Goal: Information Seeking & Learning: Learn about a topic

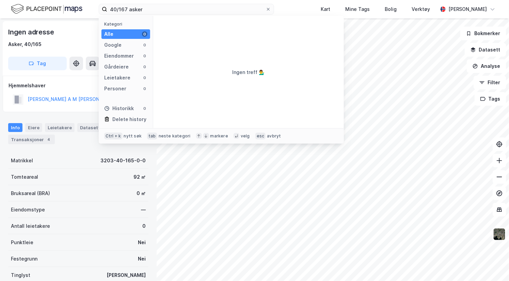
click at [6, 5] on div "40/167 asker Kategori Alle 0 Google 0 Eiendommer 0 Gårdeiere 0 Leietakere 0 Per…" at bounding box center [254, 9] width 509 height 18
click at [114, 9] on input "415/23 [GEOGRAPHIC_DATA]" at bounding box center [186, 9] width 158 height 10
drag, startPoint x: 165, startPoint y: 13, endPoint x: 96, endPoint y: 13, distance: 69.1
click at [96, 13] on div "415/23 trondheim Kategori Alle 0 Google 0 Eiendommer 0 Gårdeiere 0 Leietakere 0…" at bounding box center [254, 9] width 509 height 18
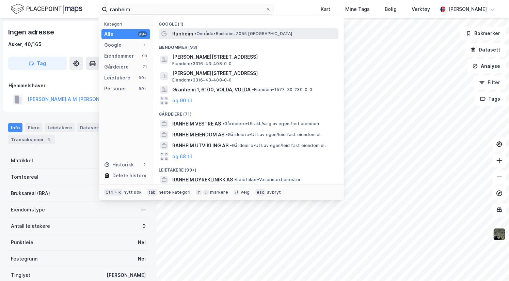
click at [195, 36] on span "•" at bounding box center [195, 33] width 2 height 5
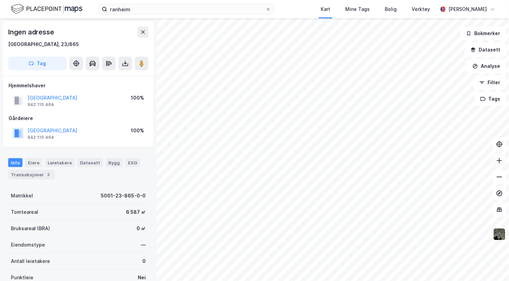
click at [503, 164] on button at bounding box center [500, 161] width 14 height 14
click at [504, 183] on button at bounding box center [500, 177] width 14 height 14
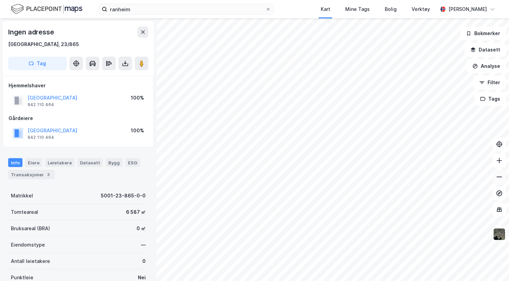
click at [504, 183] on button at bounding box center [500, 177] width 14 height 14
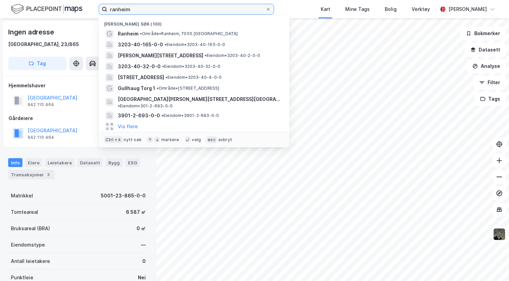
drag, startPoint x: 132, startPoint y: 11, endPoint x: 63, endPoint y: 6, distance: 69.3
click at [63, 6] on div "ranheim Nylige søk (100) [GEOGRAPHIC_DATA] • Område • Ranheim, 7055 Trondheim 3…" at bounding box center [254, 9] width 509 height 18
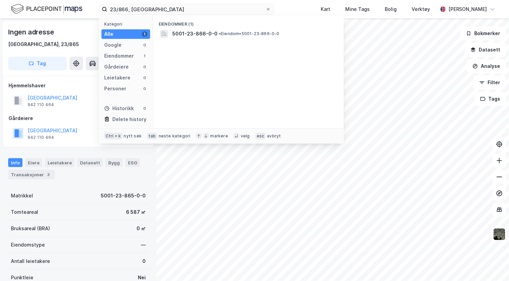
click at [196, 40] on div "Eiendommer (1) 5001-23-866-0-0 • Eiendom • 5001-23-866-0-0" at bounding box center [248, 72] width 191 height 112
drag, startPoint x: 196, startPoint y: 40, endPoint x: 190, endPoint y: 33, distance: 9.4
click at [190, 33] on span "5001-23-866-0-0" at bounding box center [194, 34] width 45 height 8
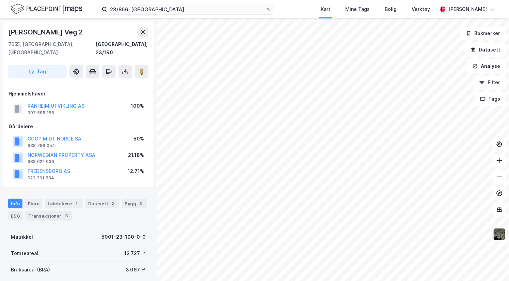
click at [499, 234] on img at bounding box center [499, 233] width 13 height 13
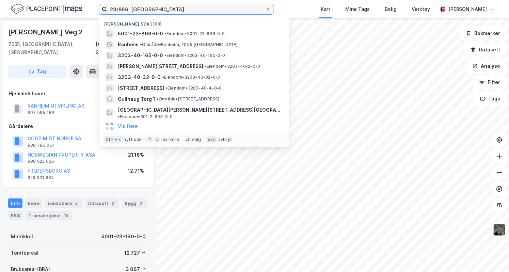
drag, startPoint x: 169, startPoint y: 8, endPoint x: 78, endPoint y: 6, distance: 90.9
click at [78, 6] on div "23/866, trondheim Nylige søk [PHONE_NUMBER] • Eiendom • 5001-23-866-0-0 Ranheim…" at bounding box center [254, 9] width 509 height 18
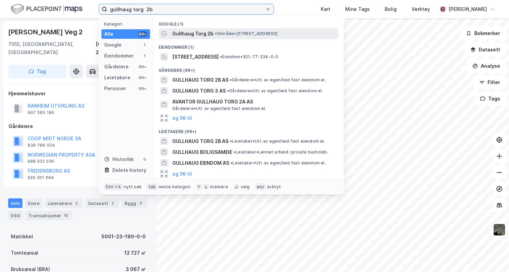
type input "gullhaug torg 2b"
click at [251, 33] on span "• Område • [STREET_ADDRESS]" at bounding box center [246, 33] width 63 height 5
